Goal: Answer question/provide support: Share knowledge or assist other users

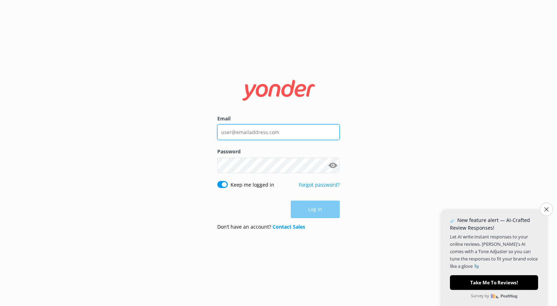
click at [256, 132] on input "Email" at bounding box center [278, 132] width 122 height 16
type input "[EMAIL_ADDRESS][DOMAIN_NAME]"
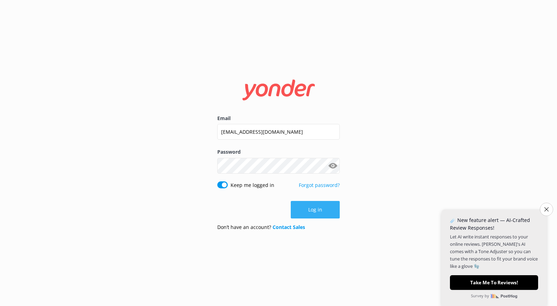
click at [307, 207] on button "Log in" at bounding box center [315, 209] width 49 height 17
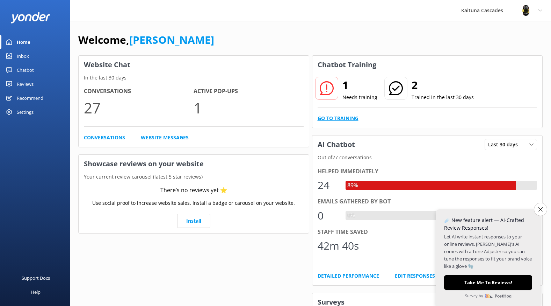
click at [342, 118] on link "Go to Training" at bounding box center [338, 118] width 41 height 8
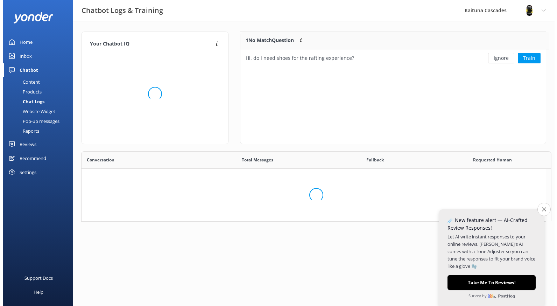
scroll to position [6, 5]
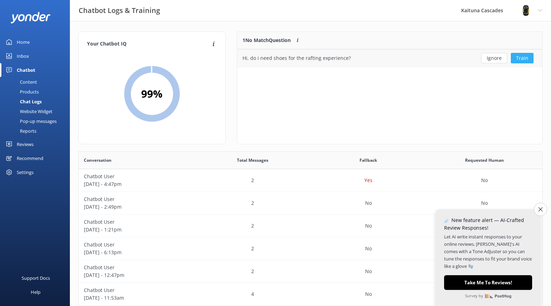
click at [525, 60] on button "Train" at bounding box center [522, 58] width 23 height 10
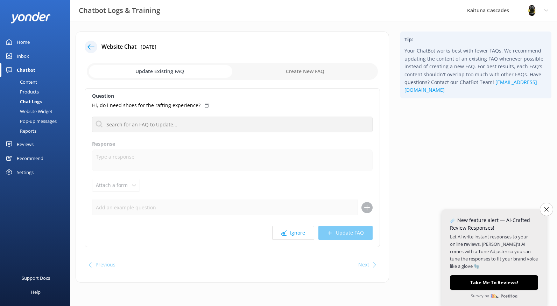
click at [308, 70] on input "checkbox" at bounding box center [232, 71] width 291 height 17
checkbox input "true"
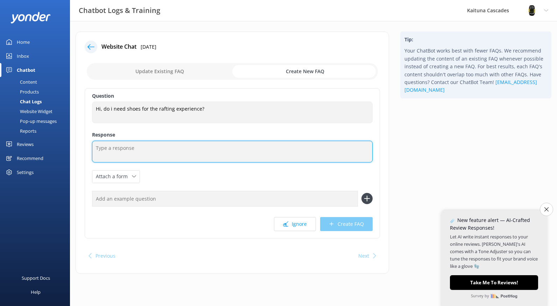
click at [112, 149] on textarea at bounding box center [232, 152] width 280 height 22
click at [127, 147] on textarea "No we supply river footwear" at bounding box center [232, 152] width 280 height 22
type textarea "No we supply river footwear"
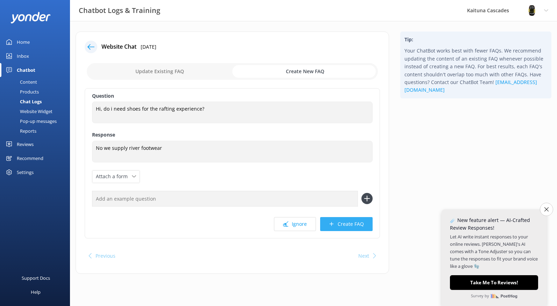
click at [342, 221] on button "Create FAQ" at bounding box center [346, 224] width 52 height 14
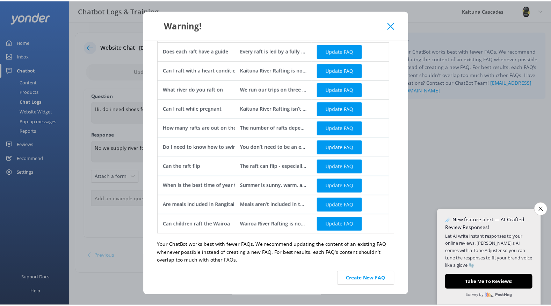
scroll to position [234, 0]
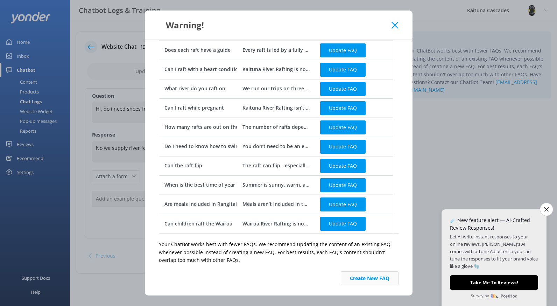
click at [372, 276] on button "Create New FAQ" at bounding box center [370, 278] width 58 height 14
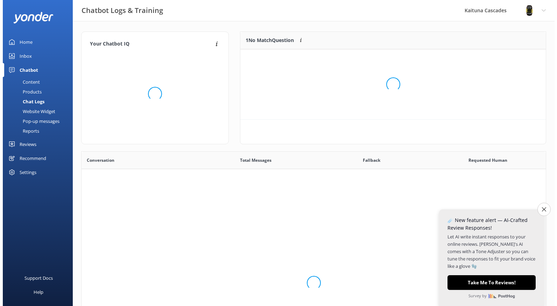
scroll to position [240, 459]
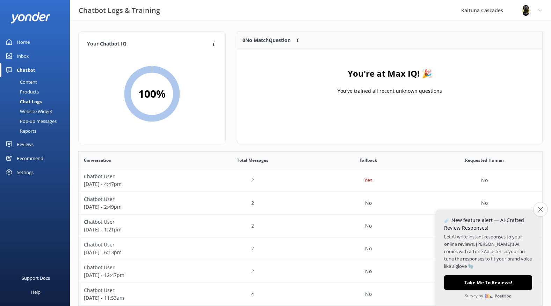
click at [542, 208] on icon "Close survey" at bounding box center [540, 209] width 5 height 5
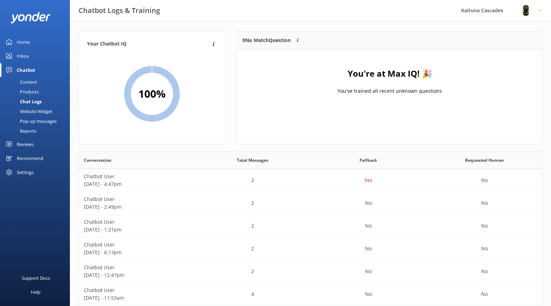
click at [22, 54] on div "Inbox" at bounding box center [23, 56] width 12 height 14
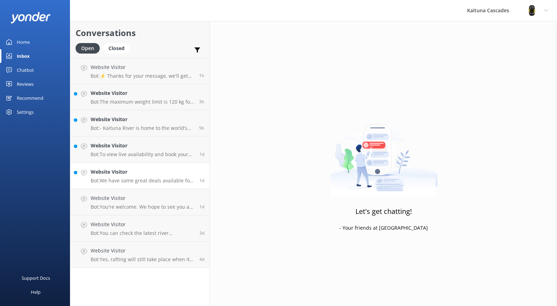
click at [130, 173] on h4 "Website Visitor" at bounding box center [143, 172] width 104 height 8
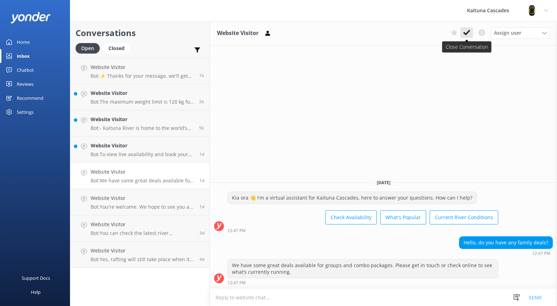
click at [466, 33] on use at bounding box center [466, 33] width 7 height 6
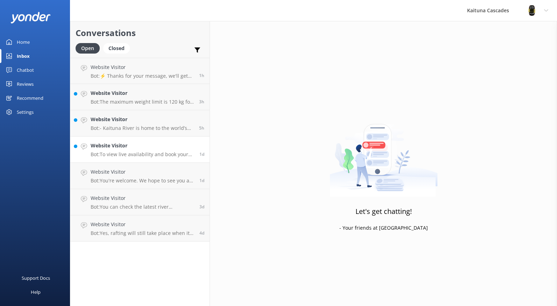
click at [111, 148] on h4 "Website Visitor" at bounding box center [143, 146] width 104 height 8
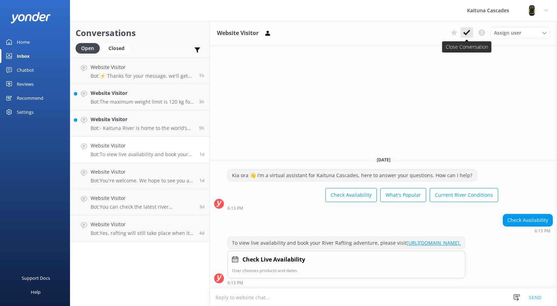
click at [467, 33] on use at bounding box center [466, 33] width 7 height 6
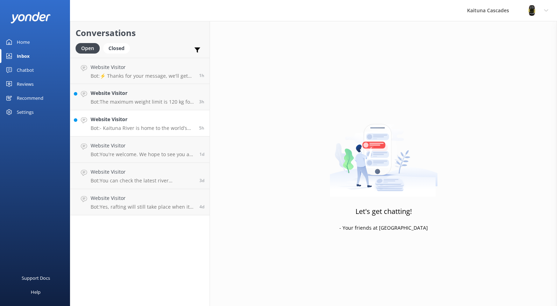
click at [115, 124] on div "Website Visitor Bot: - Kaituna River is home to the world’s highest commerciall…" at bounding box center [142, 122] width 103 height 15
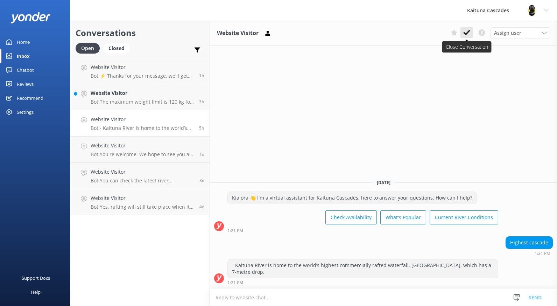
click at [464, 35] on icon at bounding box center [466, 32] width 7 height 7
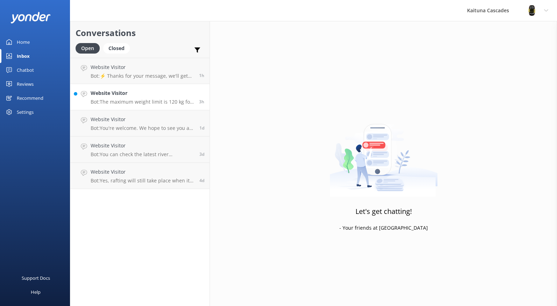
click at [107, 92] on h4 "Website Visitor" at bounding box center [142, 93] width 103 height 8
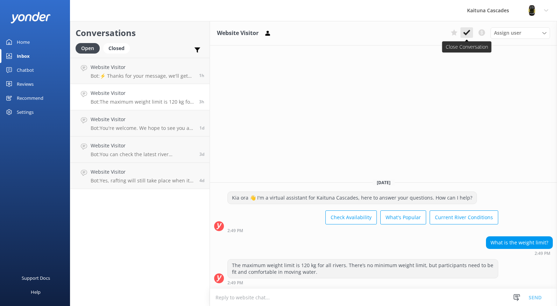
click at [464, 34] on use at bounding box center [466, 33] width 7 height 6
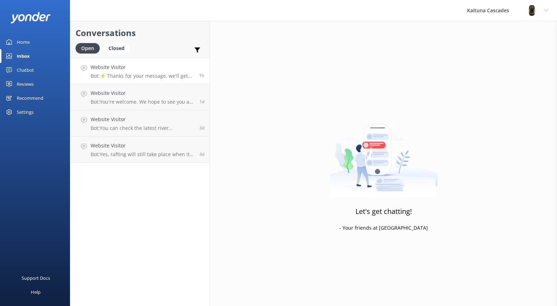
click at [184, 71] on div "Website Visitor Bot: ⚡ Thanks for your message, we'll get back to you as soon a…" at bounding box center [142, 70] width 103 height 15
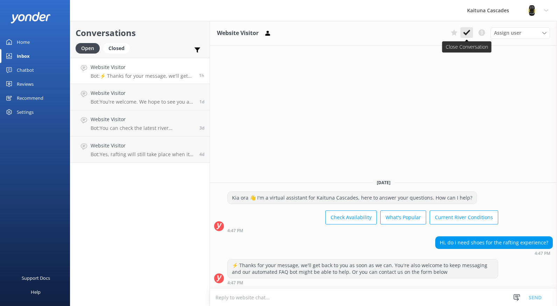
click at [470, 31] on use at bounding box center [466, 33] width 7 height 6
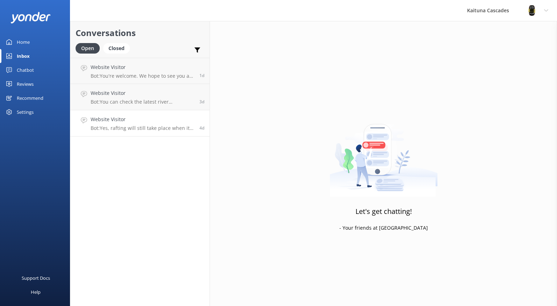
click at [127, 119] on h4 "Website Visitor" at bounding box center [143, 119] width 104 height 8
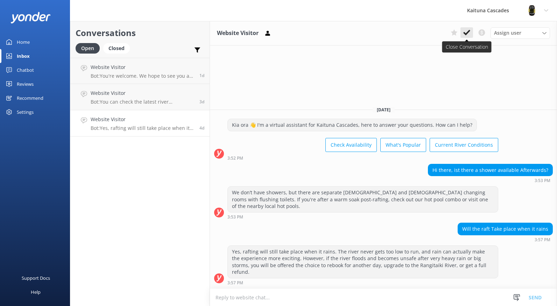
click at [467, 34] on icon at bounding box center [466, 32] width 7 height 7
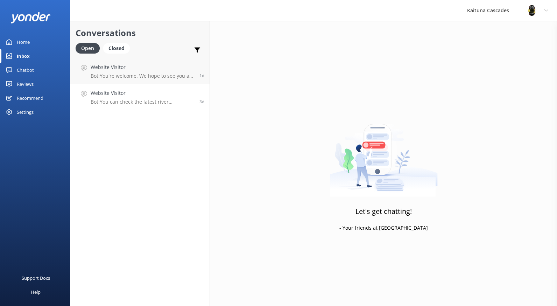
click at [161, 102] on p "Bot: You can check the latest river conditions anytime at [URL][DOMAIN_NAME]." at bounding box center [143, 102] width 104 height 6
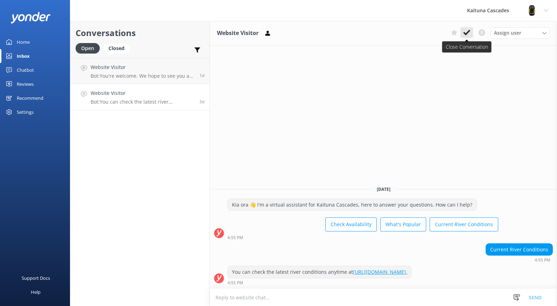
click at [468, 31] on icon at bounding box center [466, 32] width 7 height 7
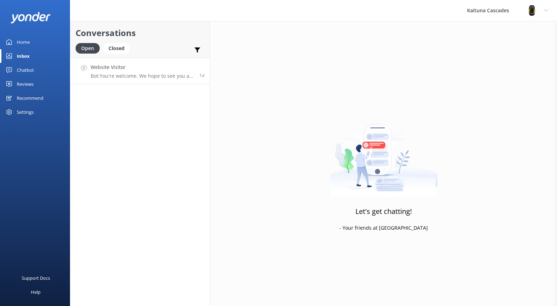
click at [147, 66] on h4 "Website Visitor" at bounding box center [143, 67] width 104 height 8
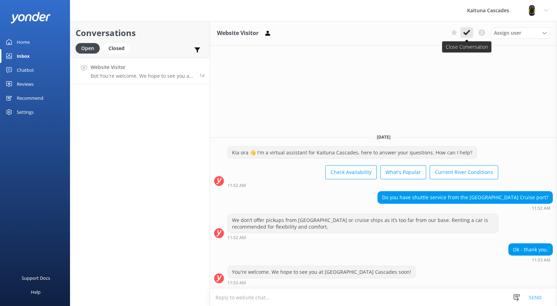
click at [468, 31] on use at bounding box center [466, 33] width 7 height 6
